Goal: Task Accomplishment & Management: Use online tool/utility

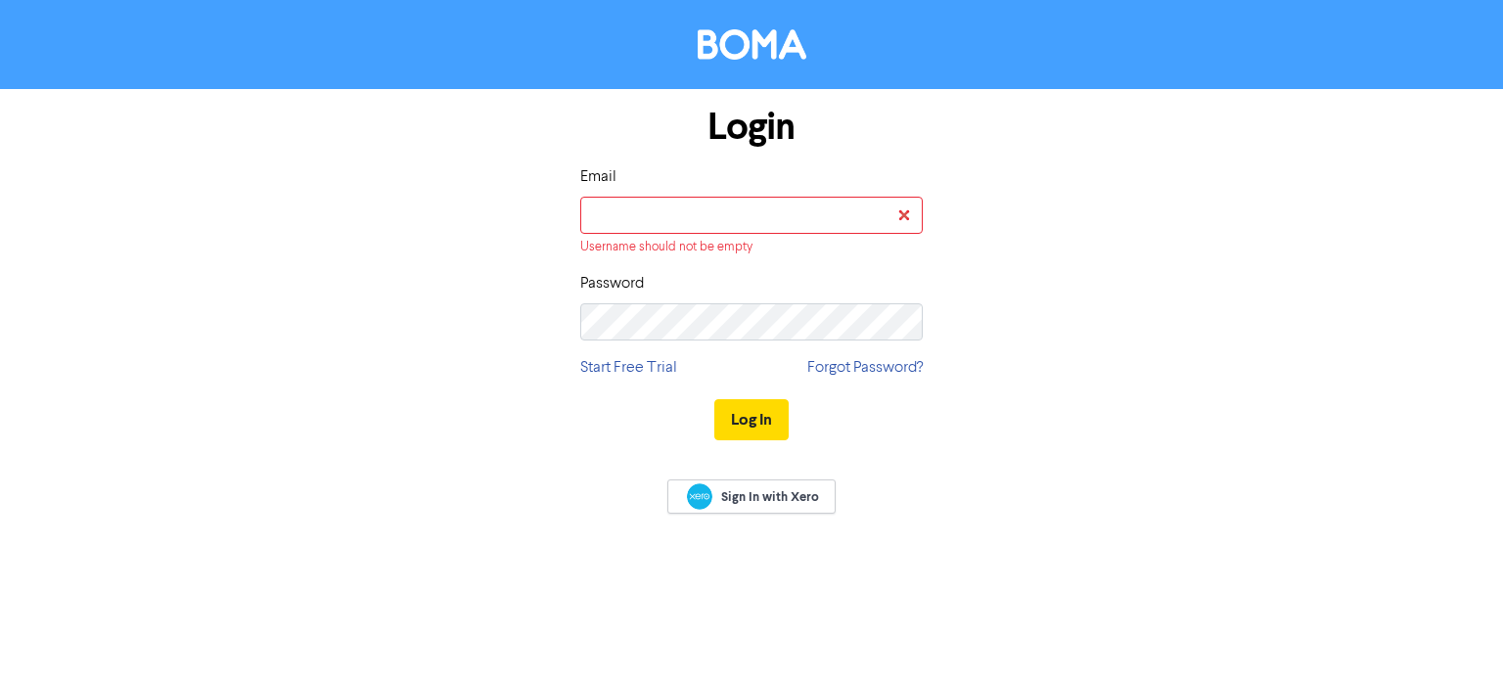
type input "[EMAIL_ADDRESS][PERSON_NAME][DOMAIN_NAME]"
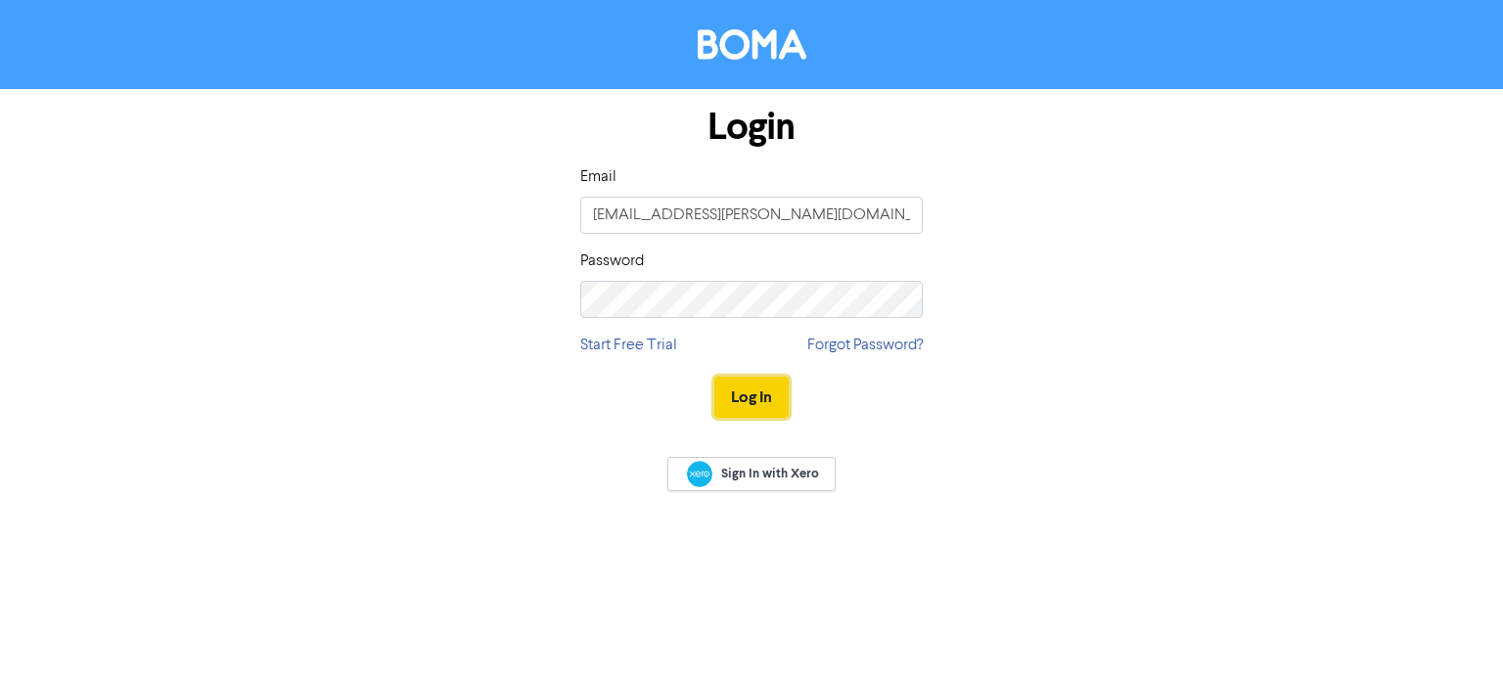
click at [748, 407] on button "Log In" at bounding box center [751, 397] width 74 height 41
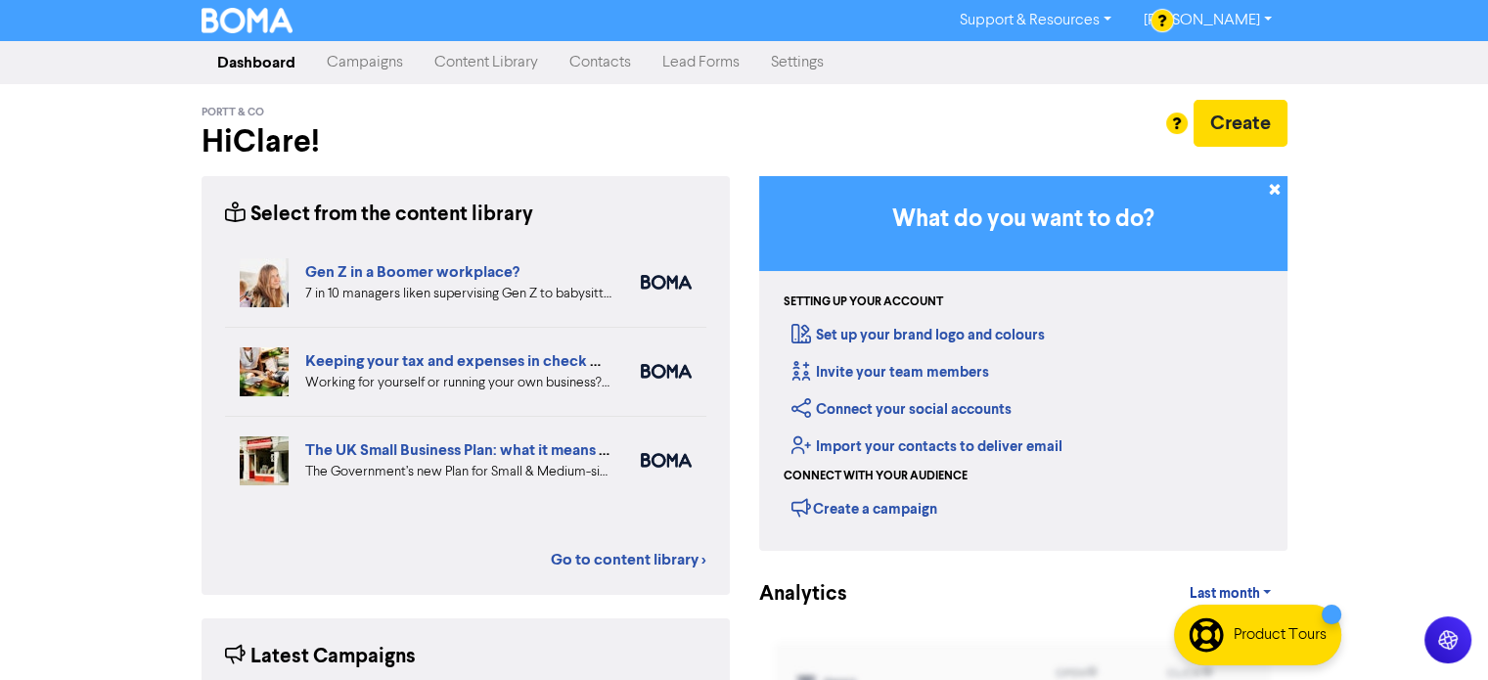
click at [343, 78] on link "Campaigns" at bounding box center [365, 62] width 108 height 39
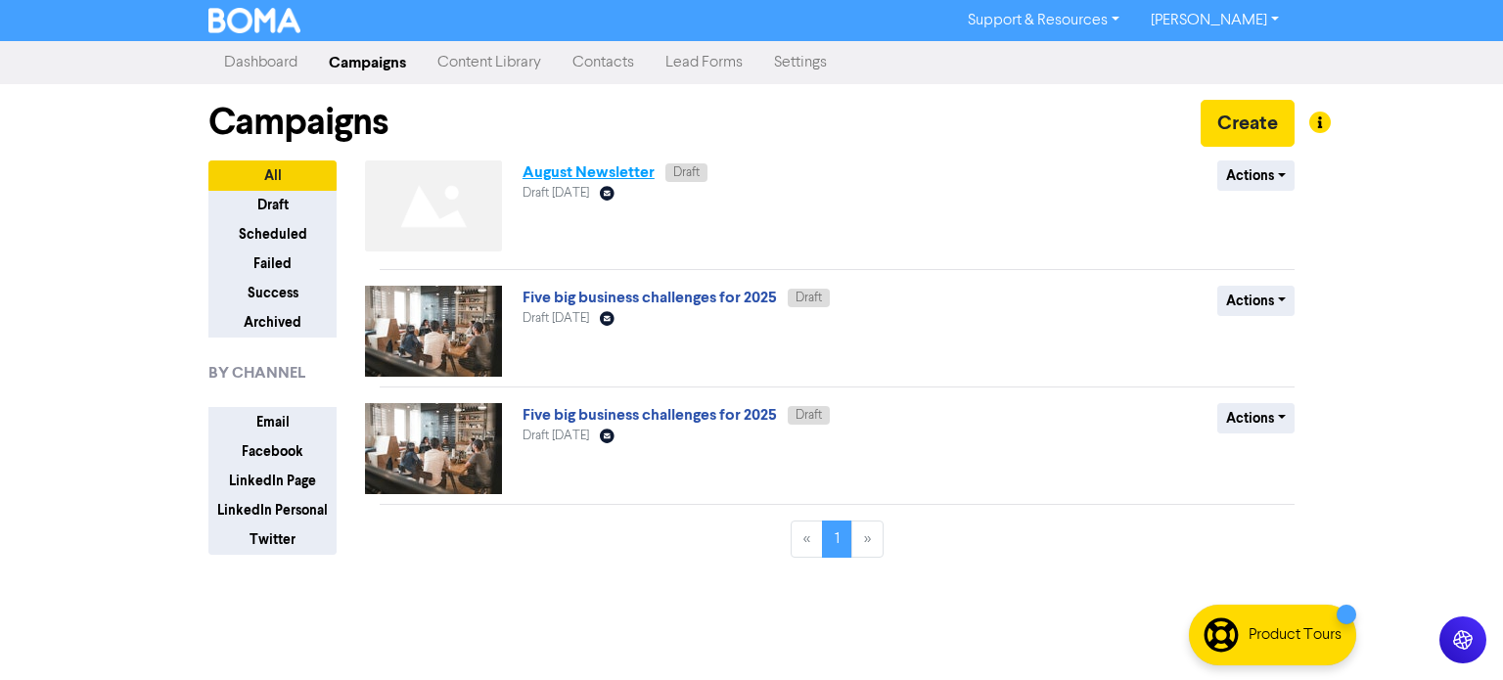
click at [577, 169] on link "August Newsletter" at bounding box center [589, 172] width 132 height 20
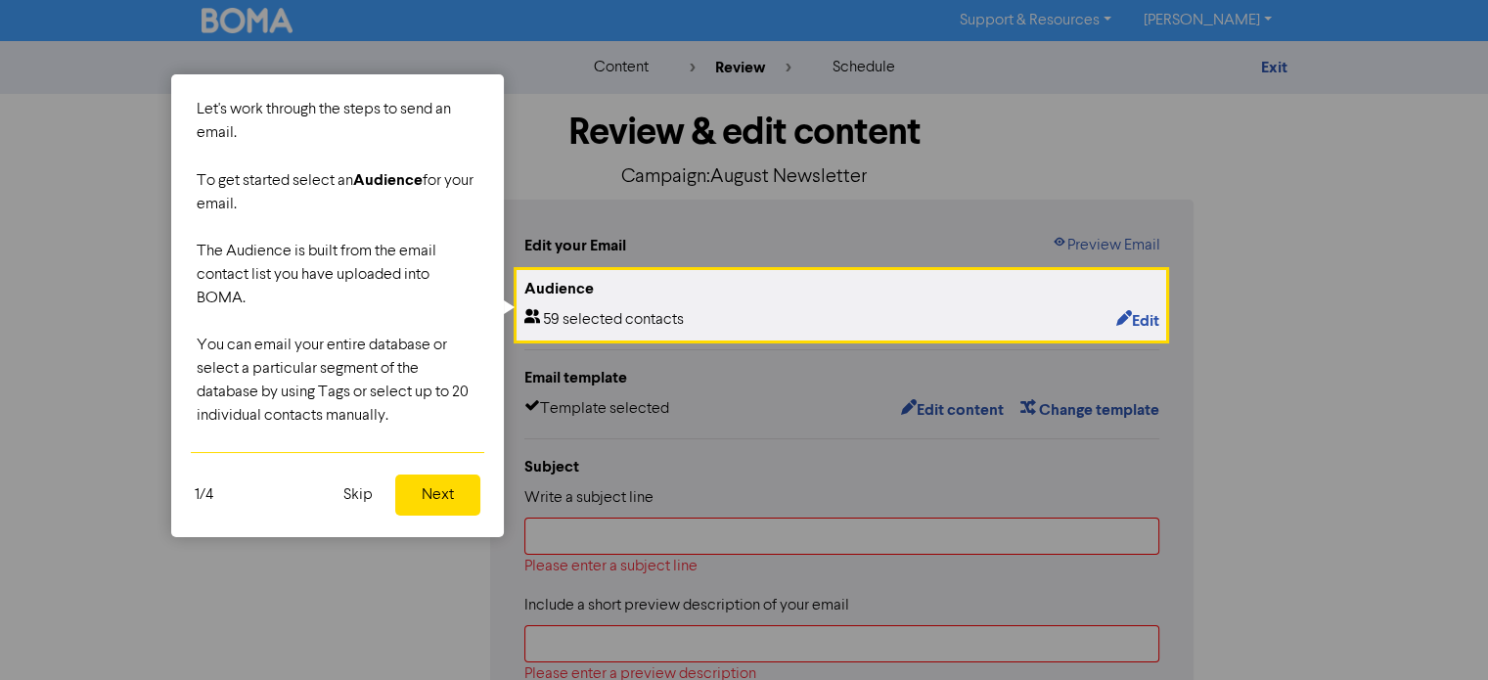
click at [458, 508] on button "Next" at bounding box center [437, 495] width 85 height 41
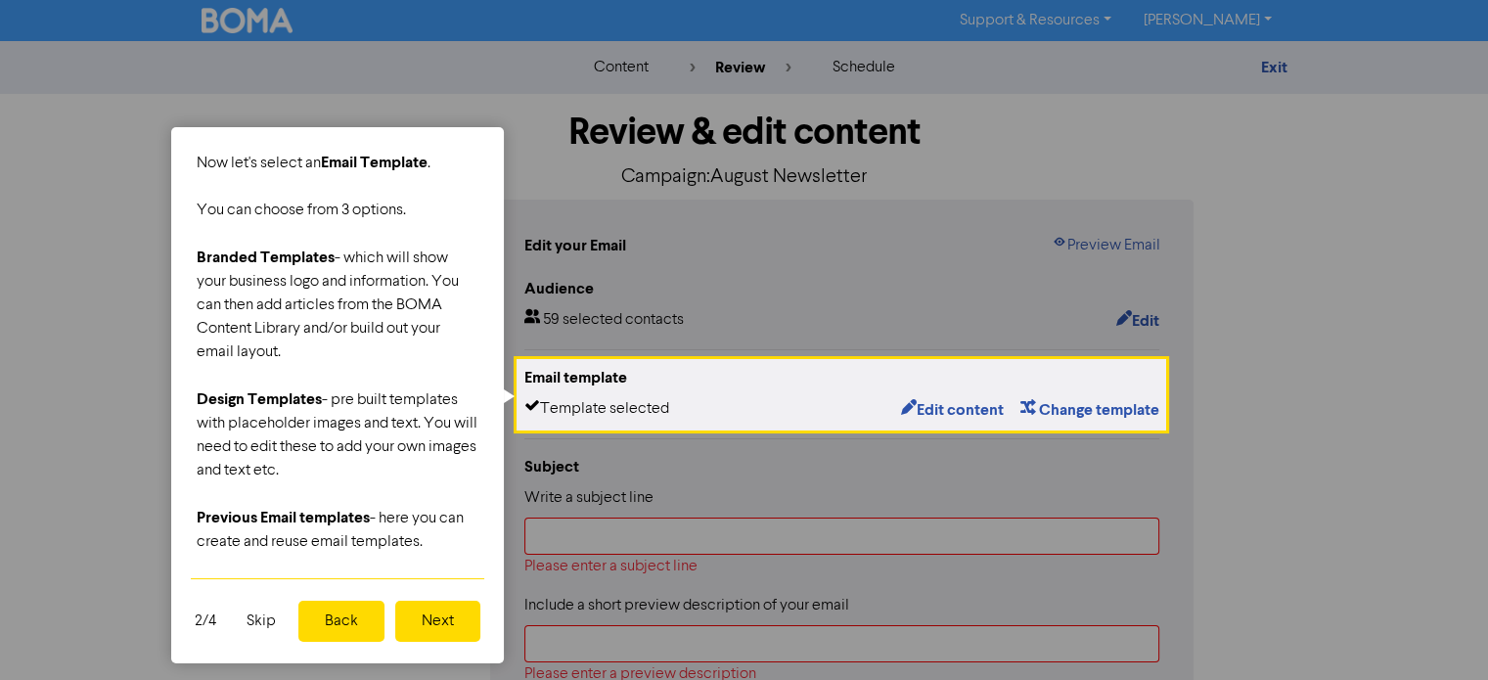
click at [425, 610] on button "Next" at bounding box center [437, 621] width 85 height 41
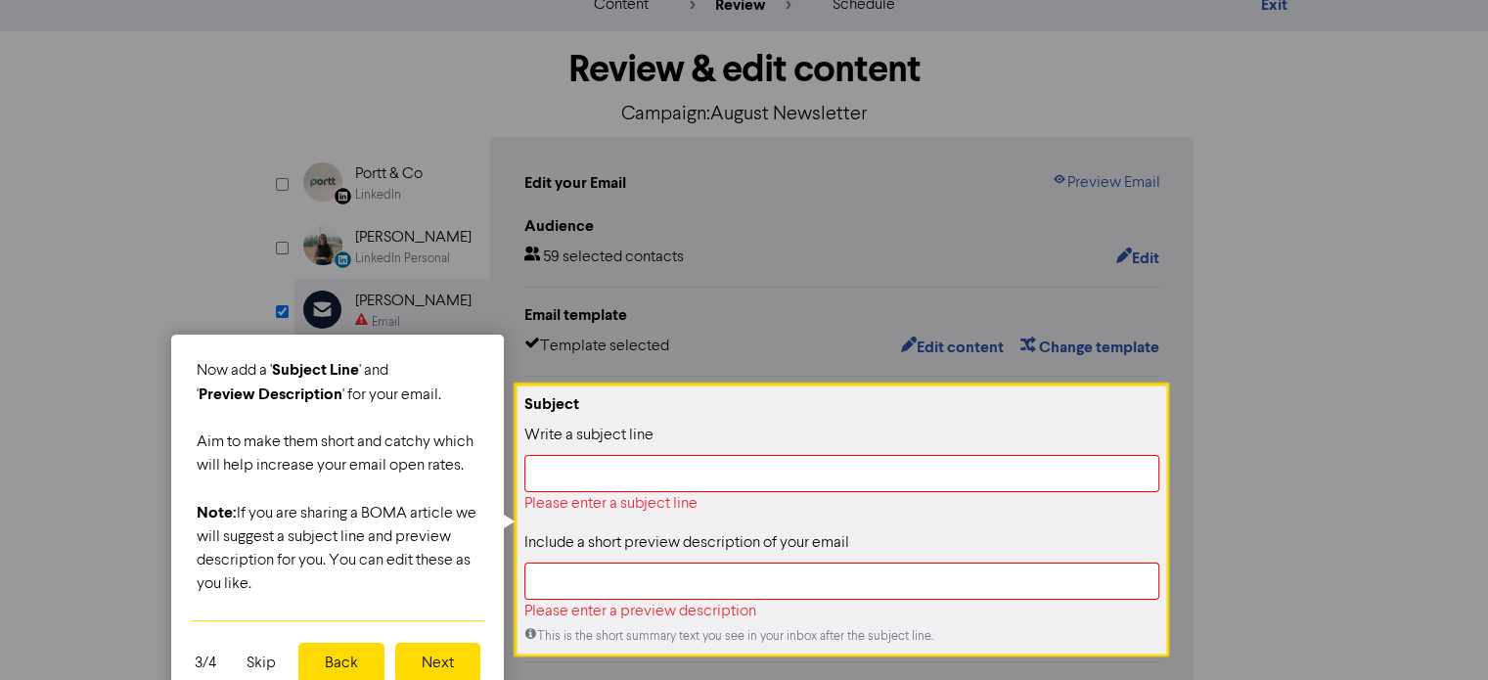
scroll to position [77, 0]
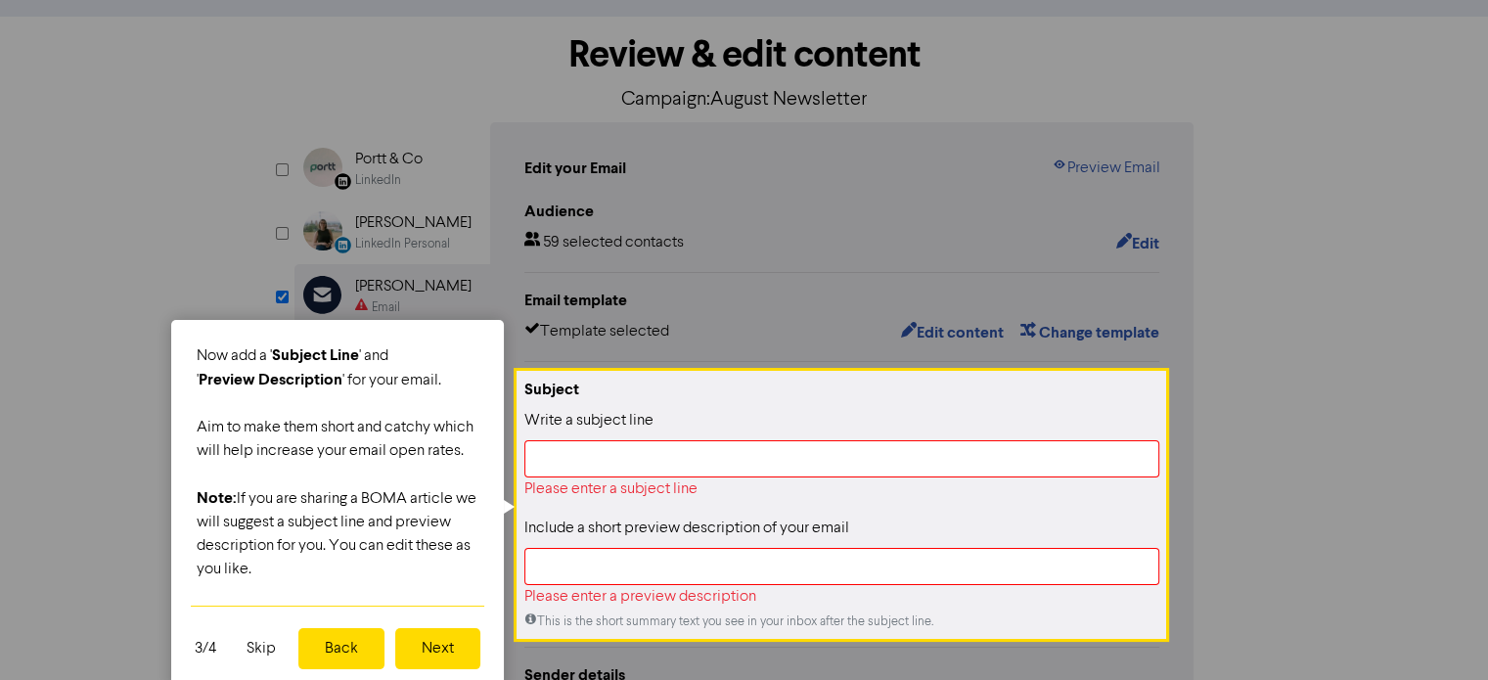
click at [427, 635] on button "Next" at bounding box center [437, 648] width 85 height 41
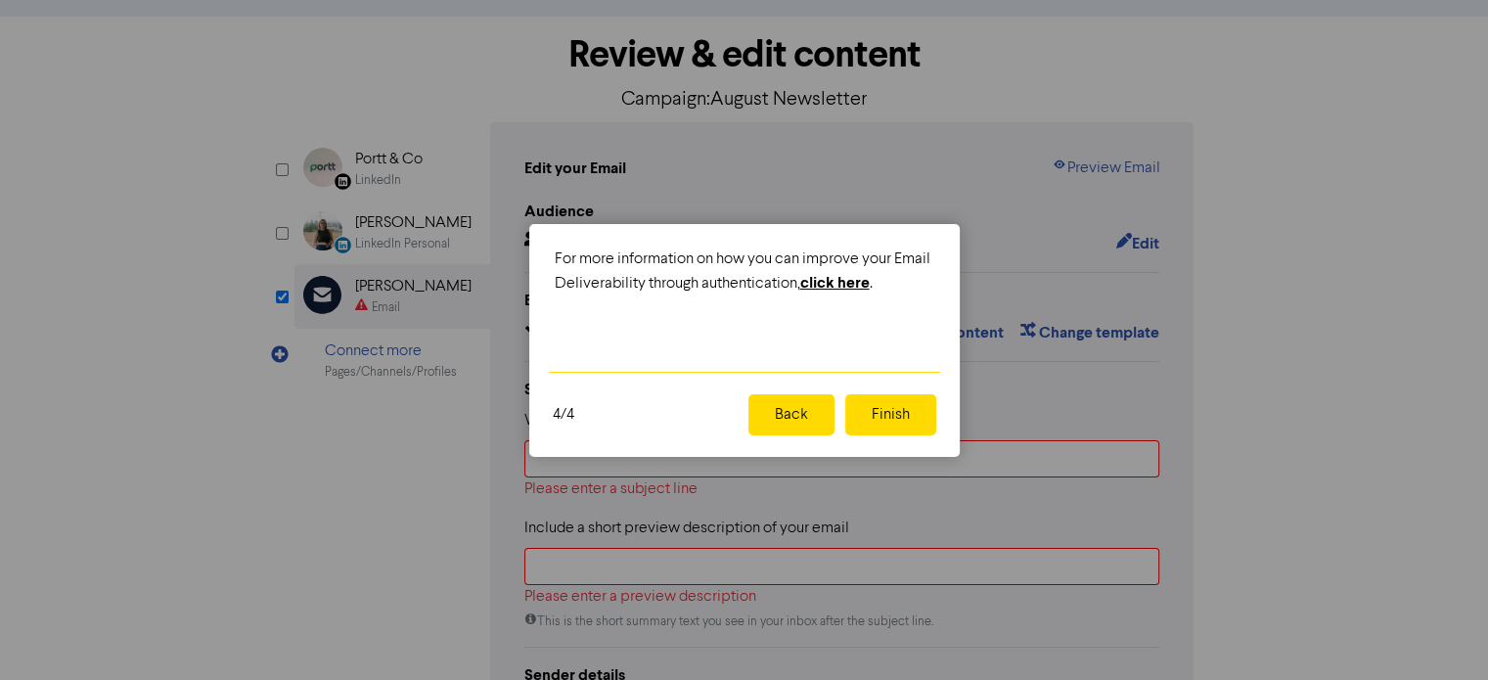
click at [878, 411] on button "Finish" at bounding box center [890, 414] width 91 height 41
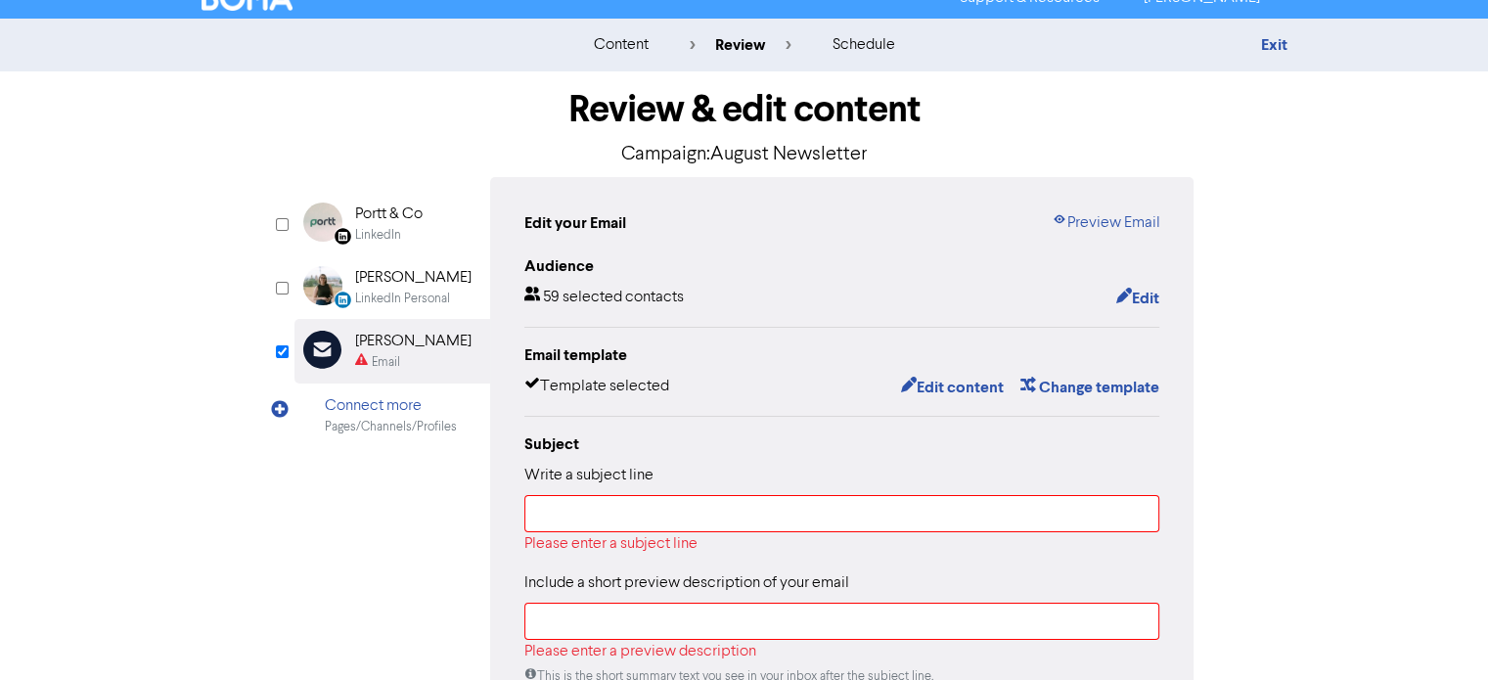
scroll to position [0, 0]
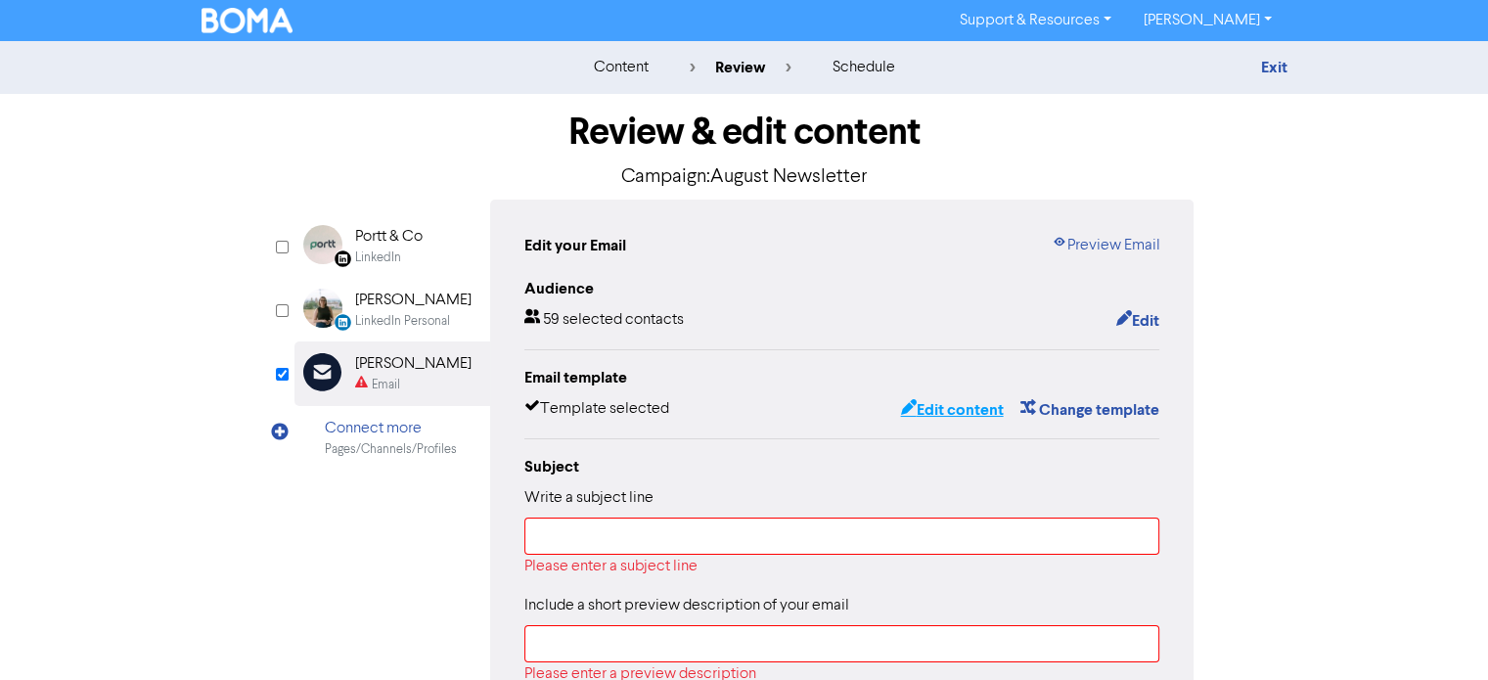
click at [945, 407] on button "Edit content" at bounding box center [951, 409] width 105 height 25
